Goal: Task Accomplishment & Management: Manage account settings

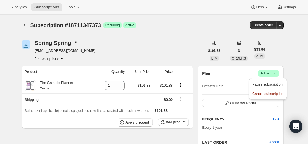
click at [28, 24] on icon "Subscriptions" at bounding box center [26, 25] width 6 height 6
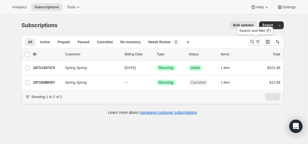
click at [253, 41] on icon "Search and filter results" at bounding box center [253, 42] width 6 height 6
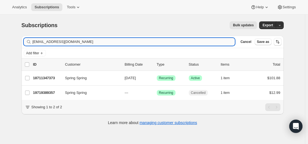
click at [191, 40] on input "[EMAIL_ADDRESS][DOMAIN_NAME]" at bounding box center [134, 42] width 203 height 8
click at [190, 40] on input "[EMAIL_ADDRESS][DOMAIN_NAME]" at bounding box center [134, 42] width 203 height 8
type input "[EMAIL_ADDRESS][DOMAIN_NAME]"
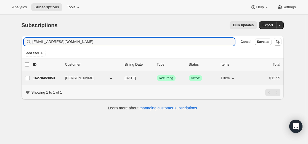
click at [54, 77] on p "16270459053" at bounding box center [47, 78] width 28 height 6
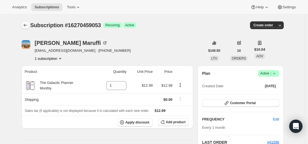
click at [27, 25] on icon "Subscriptions" at bounding box center [26, 25] width 6 height 6
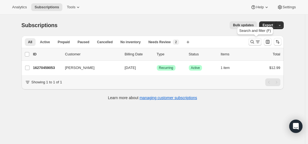
click at [251, 42] on icon "Search and filter results" at bounding box center [253, 42] width 6 height 6
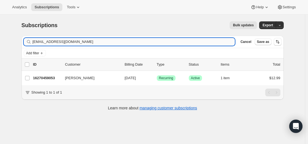
click at [181, 41] on input "[EMAIL_ADDRESS][DOMAIN_NAME]" at bounding box center [134, 42] width 203 height 8
type input "23577198765"
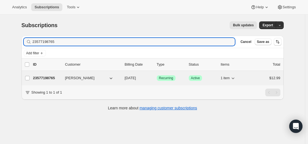
click at [54, 77] on p "23577198765" at bounding box center [47, 78] width 28 height 6
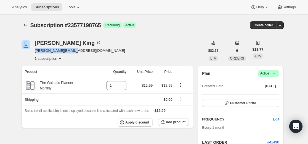
drag, startPoint x: 75, startPoint y: 51, endPoint x: 36, endPoint y: 52, distance: 39.2
click at [36, 52] on div "Scott King [EMAIL_ADDRESS][DOMAIN_NAME] 1 subscription" at bounding box center [114, 50] width 184 height 21
copy span "[PERSON_NAME][EMAIL_ADDRESS][DOMAIN_NAME]"
